Goal: Find specific fact: Find specific fact

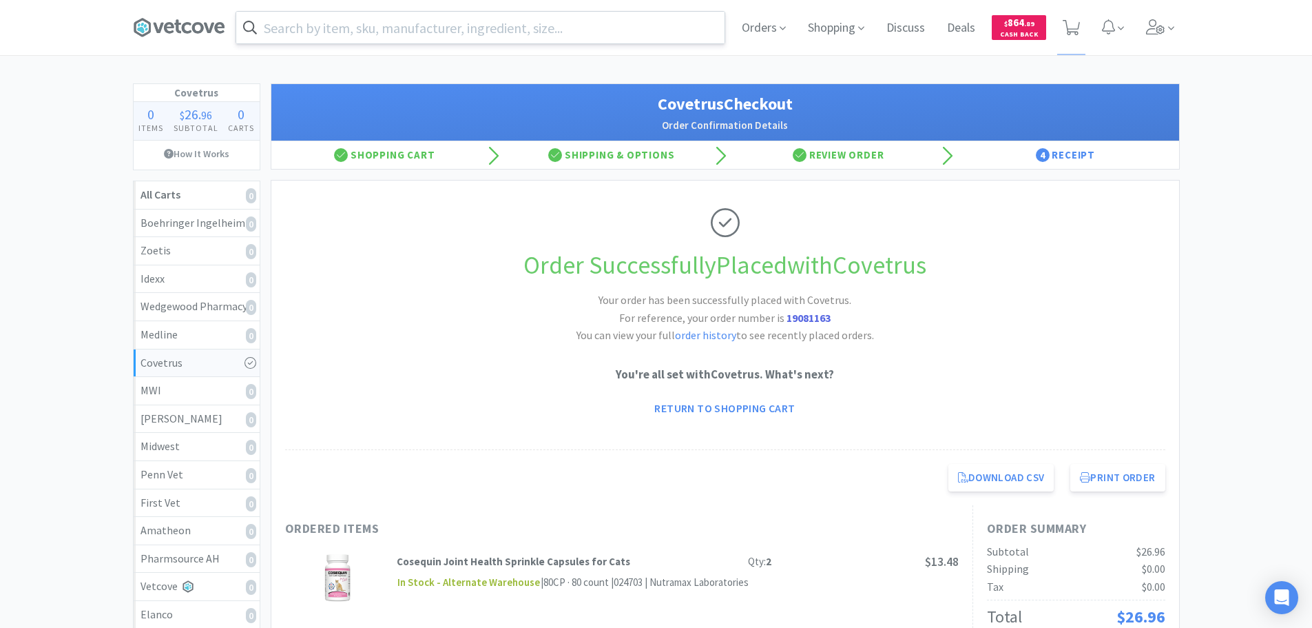
click at [525, 23] on input "text" at bounding box center [480, 28] width 488 height 32
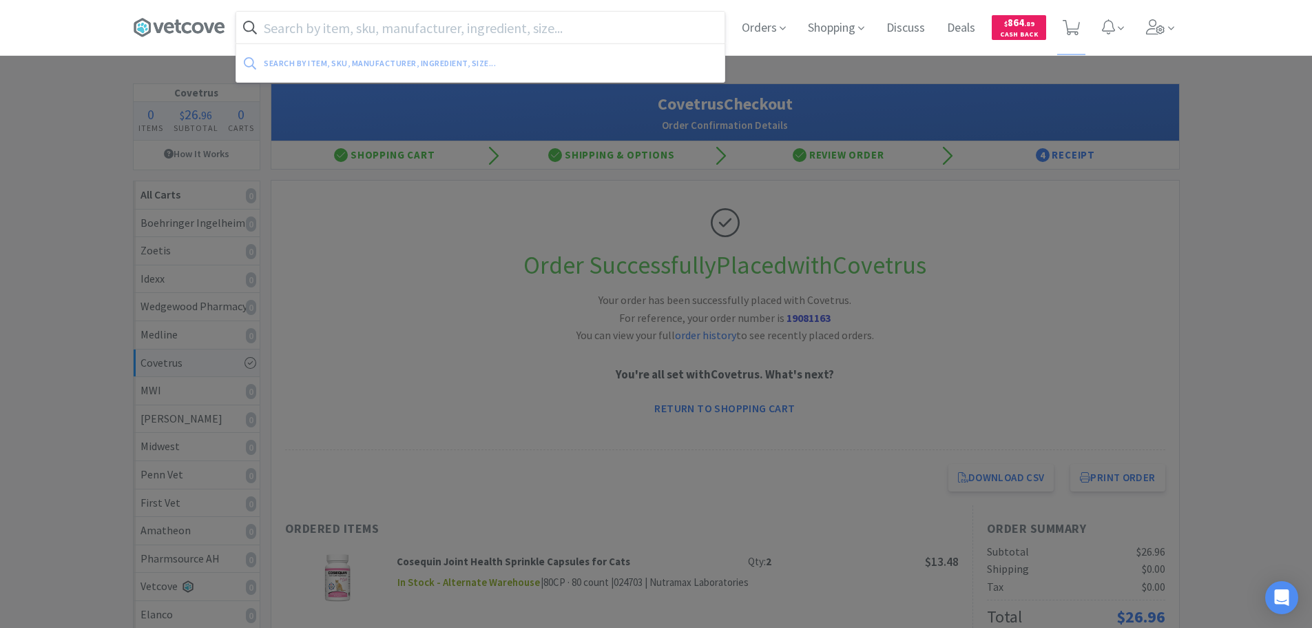
paste input "044846"
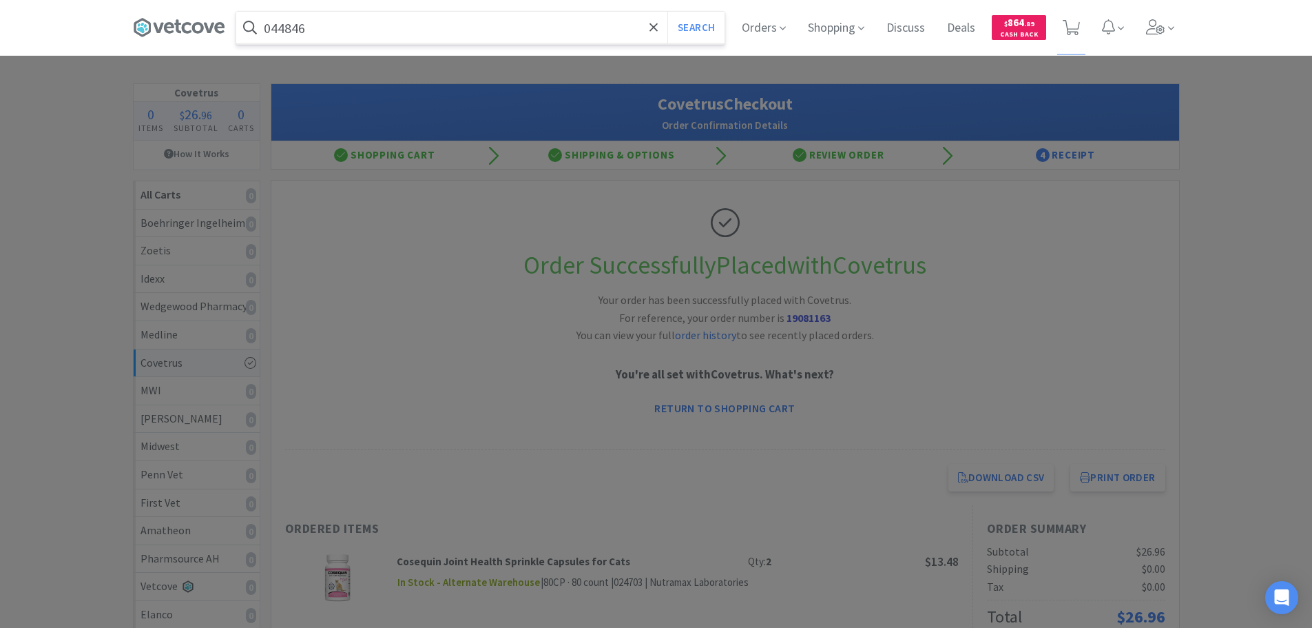
type input "044846"
click at [668, 12] on button "Search" at bounding box center [696, 28] width 57 height 32
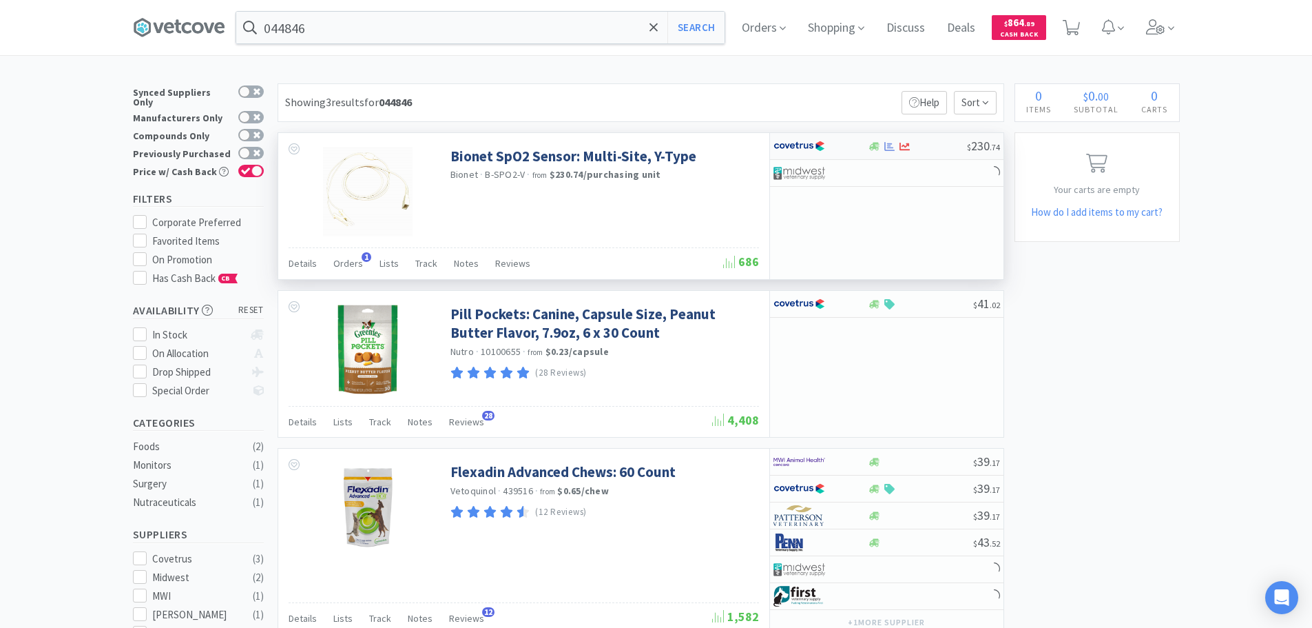
click at [945, 151] on div at bounding box center [917, 146] width 99 height 10
select select "1"
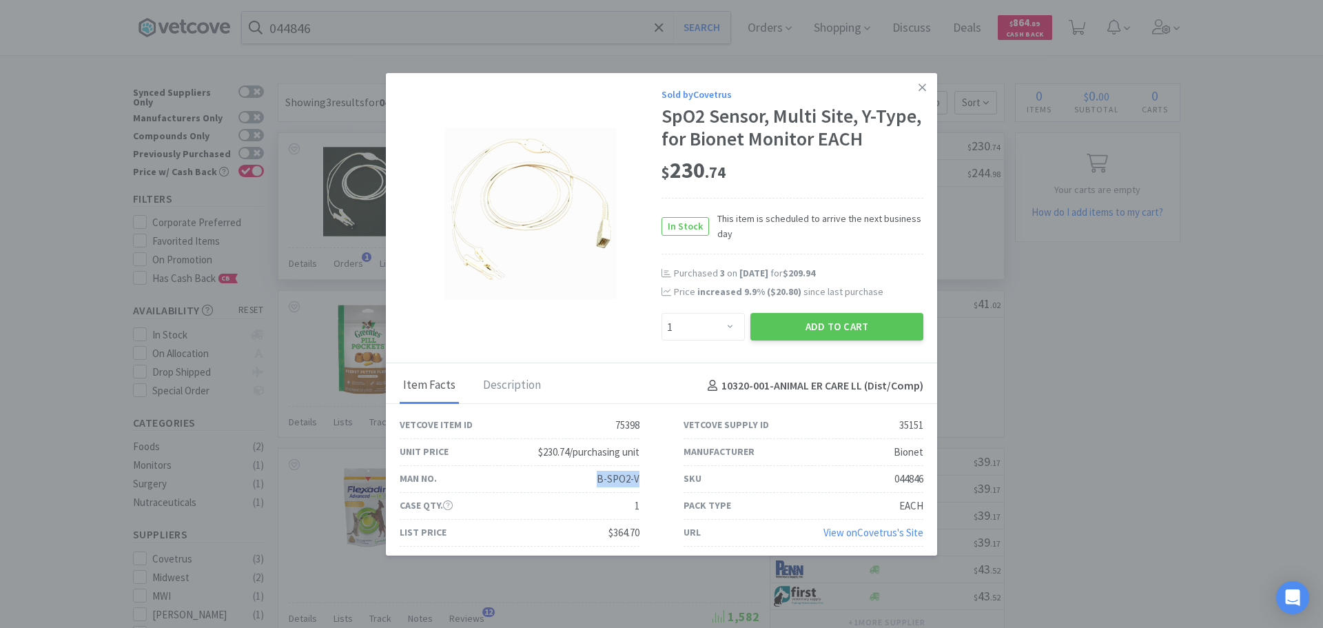
drag, startPoint x: 636, startPoint y: 477, endPoint x: 577, endPoint y: 479, distance: 59.3
click at [577, 479] on div "Man No. B-SPO2-V" at bounding box center [520, 479] width 284 height 27
copy div "B-SPO2-V"
click at [918, 86] on icon at bounding box center [922, 87] width 8 height 8
